Goal: Navigation & Orientation: Find specific page/section

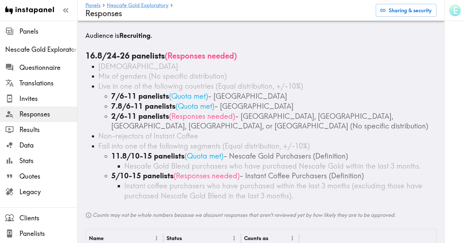
scroll to position [10, 0]
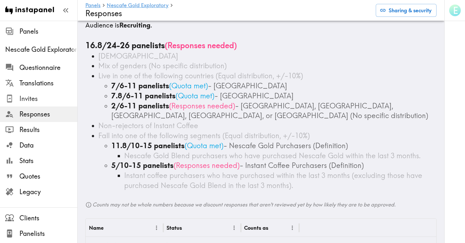
click at [28, 103] on span "Invites" at bounding box center [48, 98] width 58 height 9
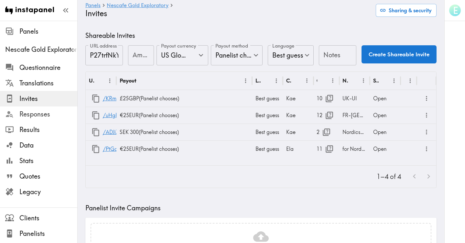
click at [41, 115] on span "Responses" at bounding box center [48, 114] width 58 height 9
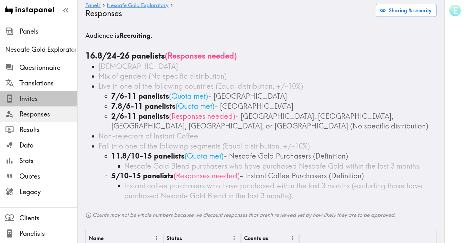
click at [26, 95] on span "Invites" at bounding box center [48, 98] width 58 height 9
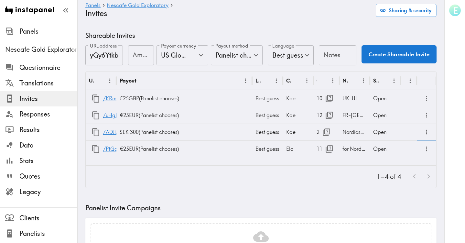
click at [426, 150] on icon "more" at bounding box center [426, 148] width 7 height 7
click at [323, 184] on div "1–4 of 4" at bounding box center [261, 177] width 351 height 22
click at [387, 148] on div "Open" at bounding box center [385, 148] width 31 height 17
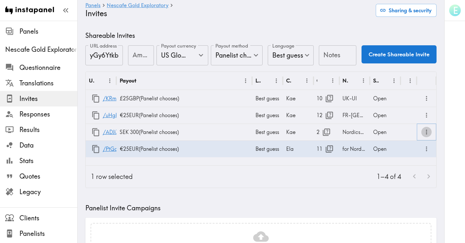
click at [427, 134] on icon "more" at bounding box center [426, 131] width 7 height 7
click at [428, 116] on icon "more" at bounding box center [426, 115] width 7 height 7
click at [429, 100] on icon "more" at bounding box center [426, 98] width 7 height 7
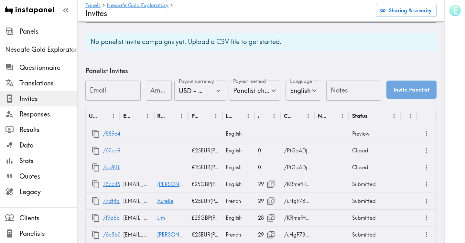
scroll to position [244, 0]
click at [430, 151] on icon "more" at bounding box center [426, 149] width 7 height 7
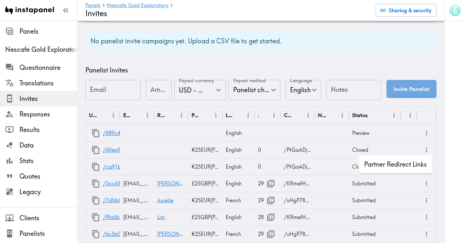
click at [447, 122] on div "E" at bounding box center [454, 121] width 21 height 243
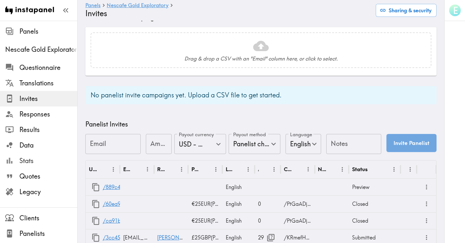
scroll to position [0, 0]
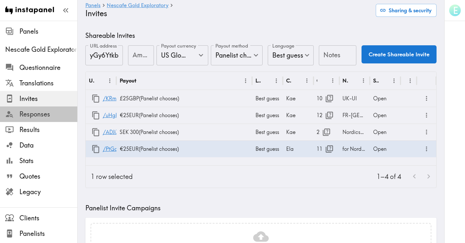
click at [36, 113] on span "Responses" at bounding box center [48, 114] width 58 height 9
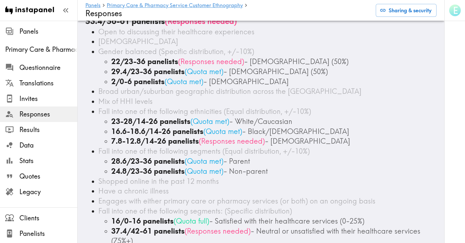
scroll to position [35, 0]
